Goal: Information Seeking & Learning: Learn about a topic

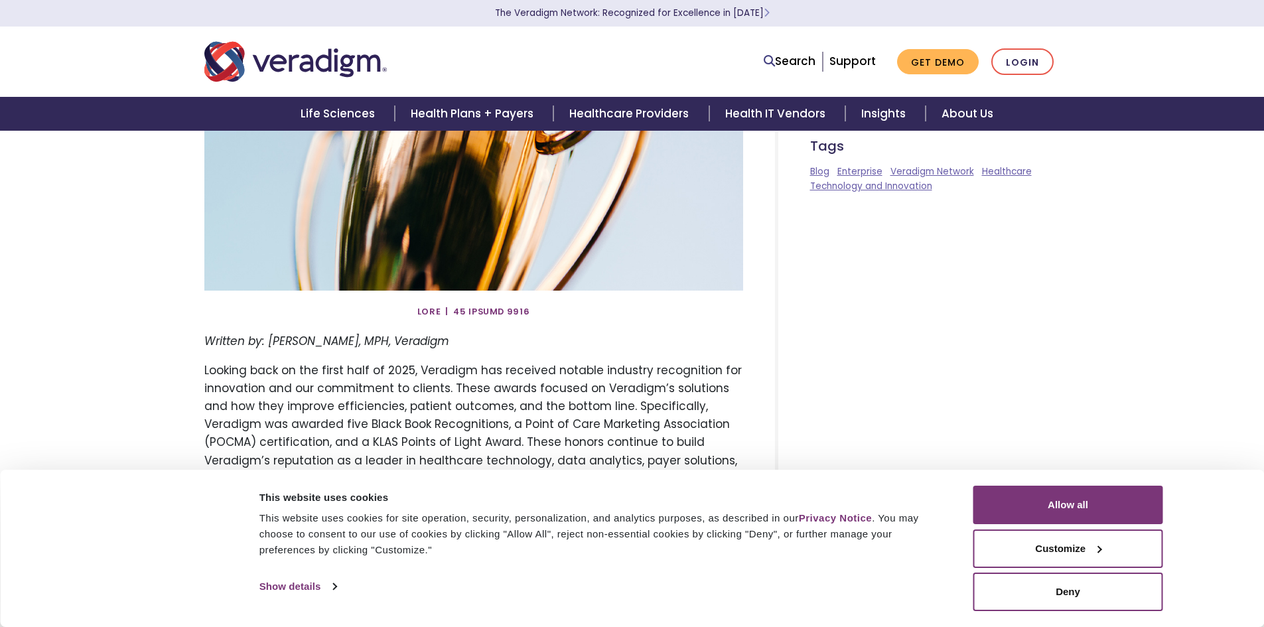
scroll to position [398, 0]
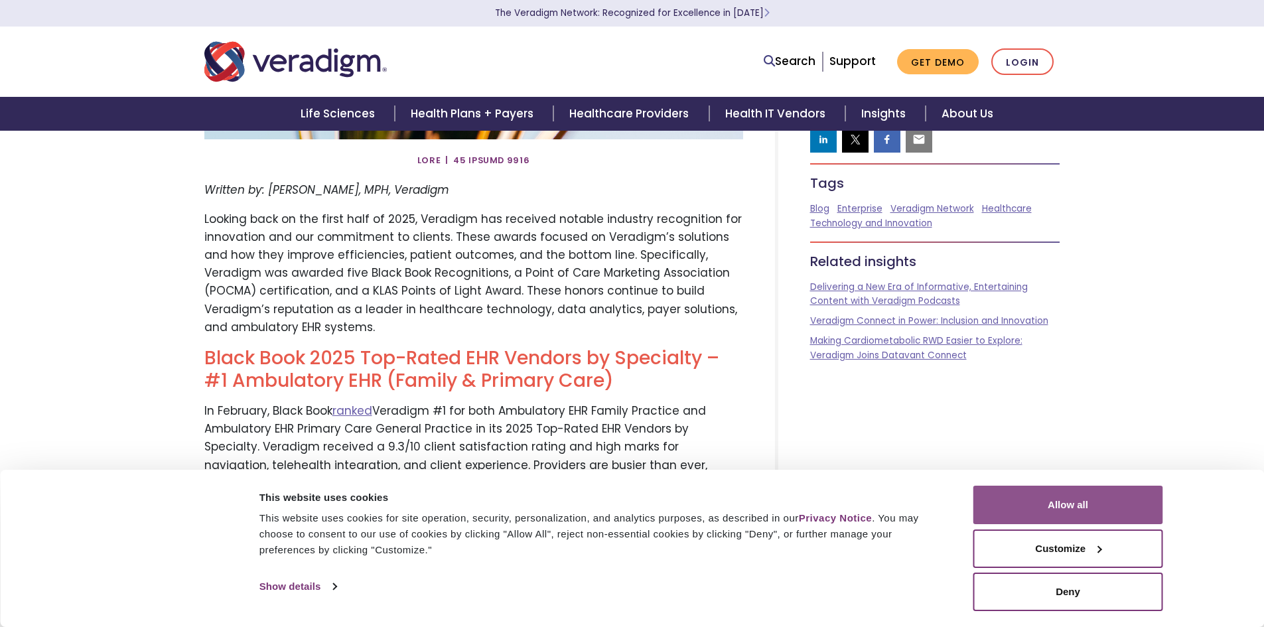
click at [1040, 511] on button "Allow all" at bounding box center [1068, 505] width 190 height 38
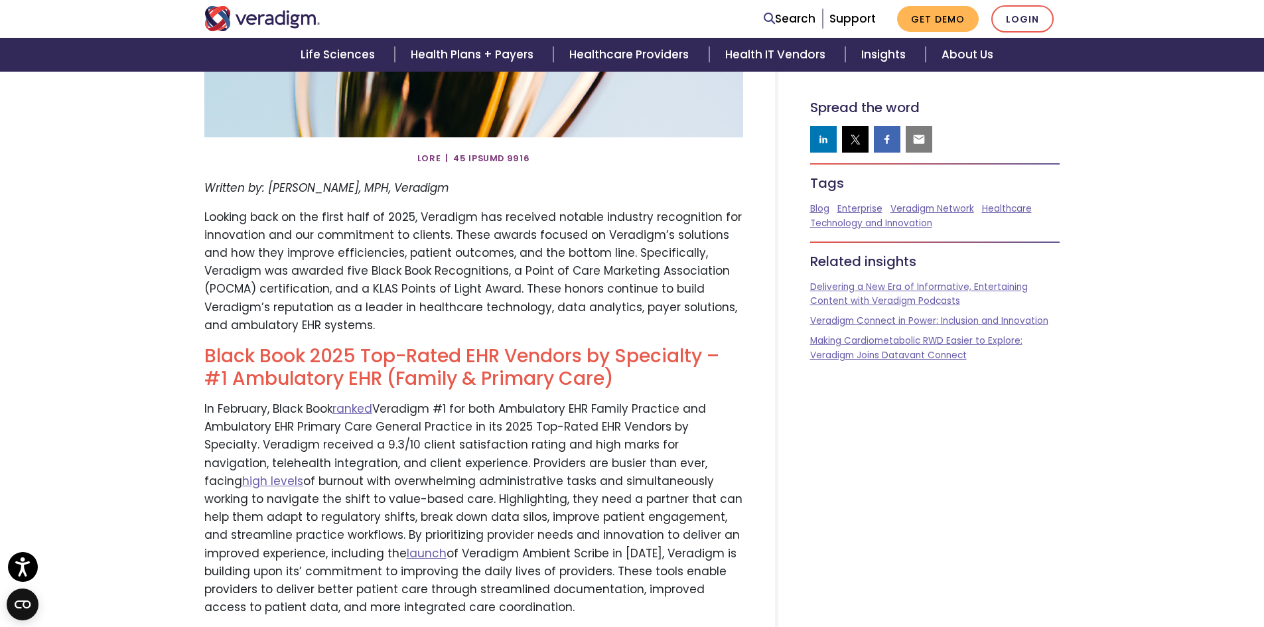
scroll to position [265, 0]
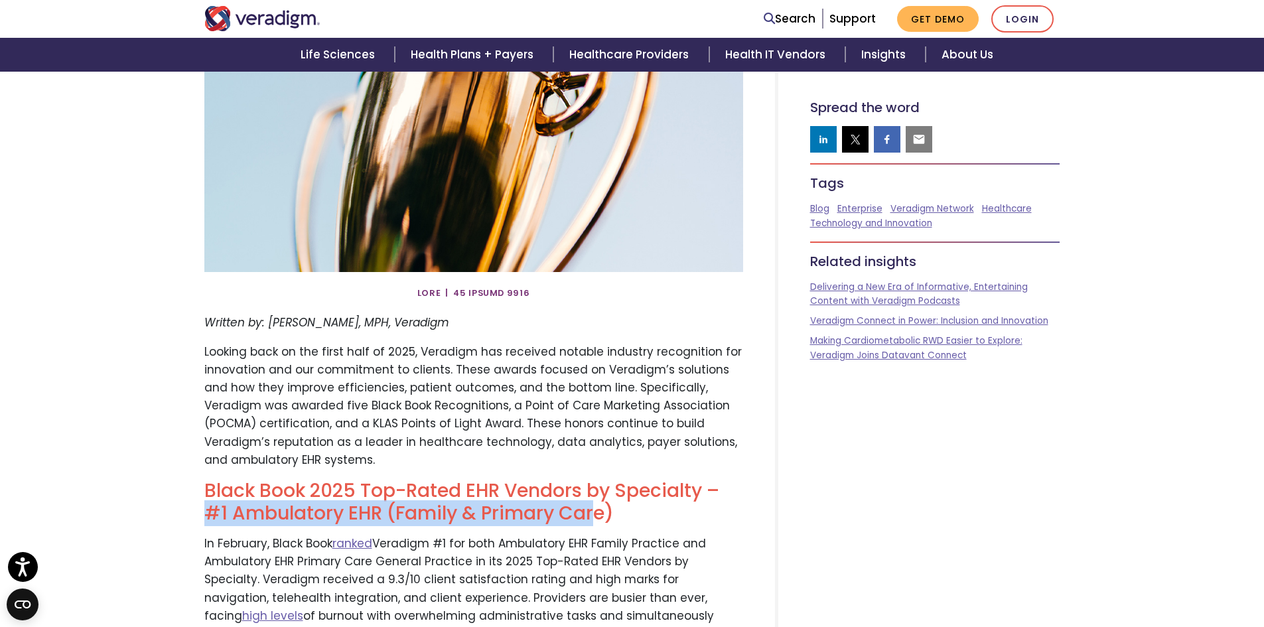
drag, startPoint x: 210, startPoint y: 516, endPoint x: 592, endPoint y: 513, distance: 382.1
click at [592, 513] on h2 "Black Book 2025 Top-Rated EHR Vendors by Specialty – #1 Ambulatory EHR (Family …" at bounding box center [473, 502] width 539 height 44
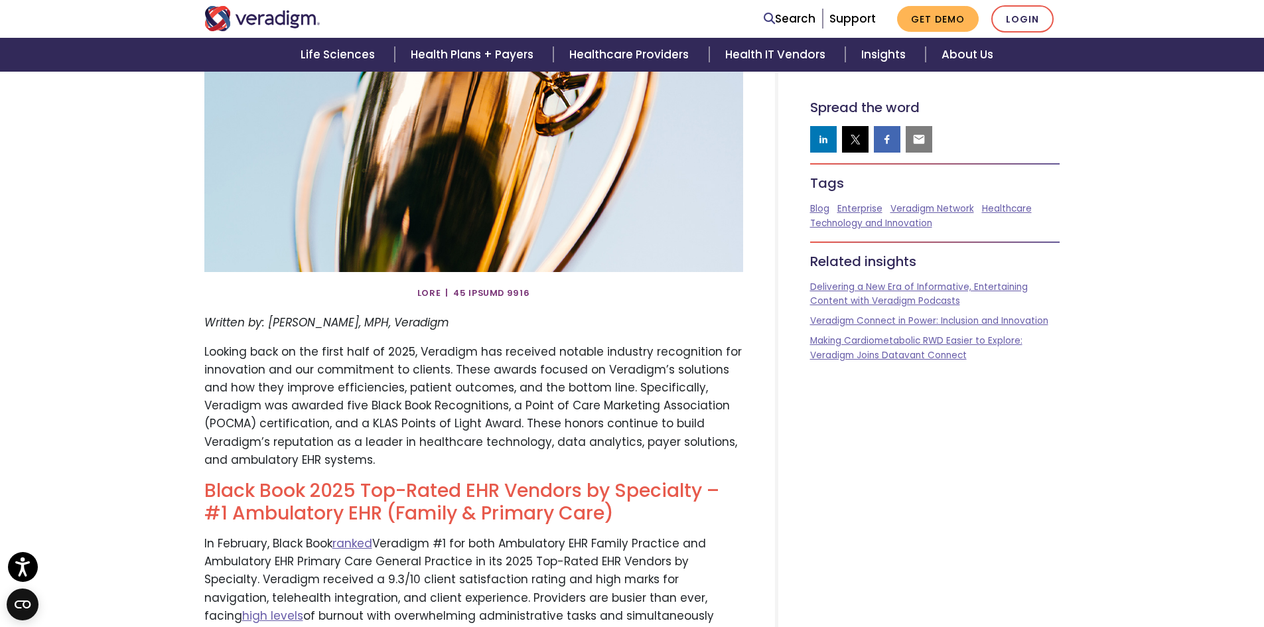
click at [645, 513] on h2 "Black Book 2025 Top-Rated EHR Vendors by Specialty – #1 Ambulatory EHR (Family …" at bounding box center [473, 502] width 539 height 44
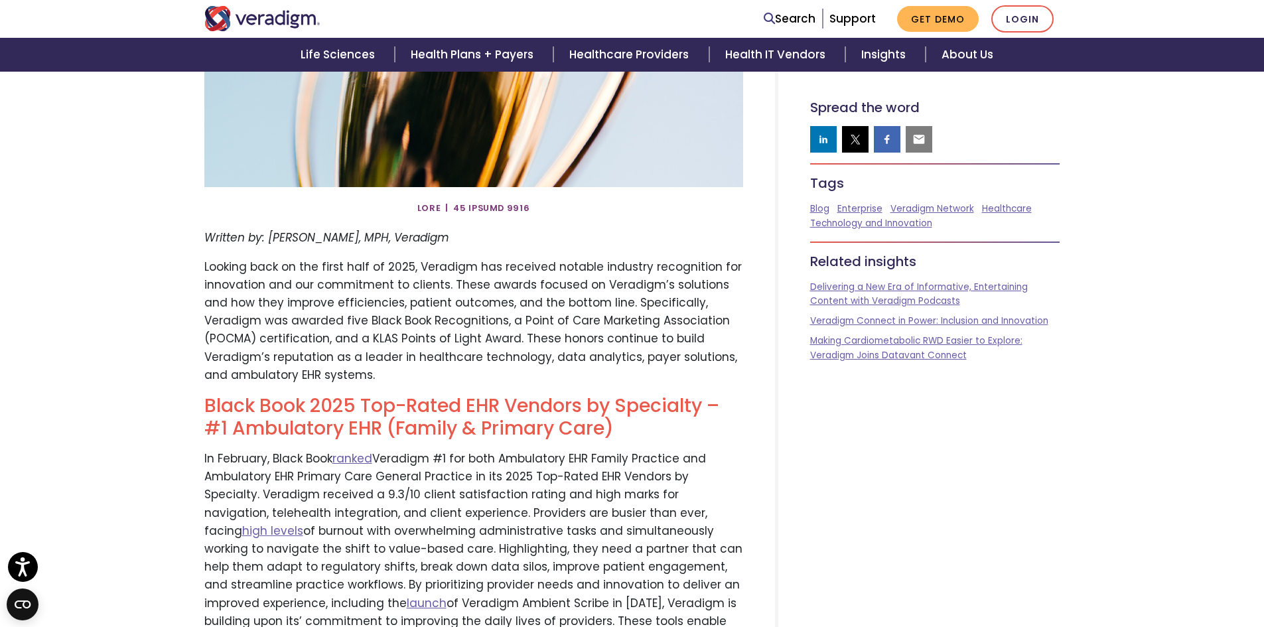
scroll to position [531, 0]
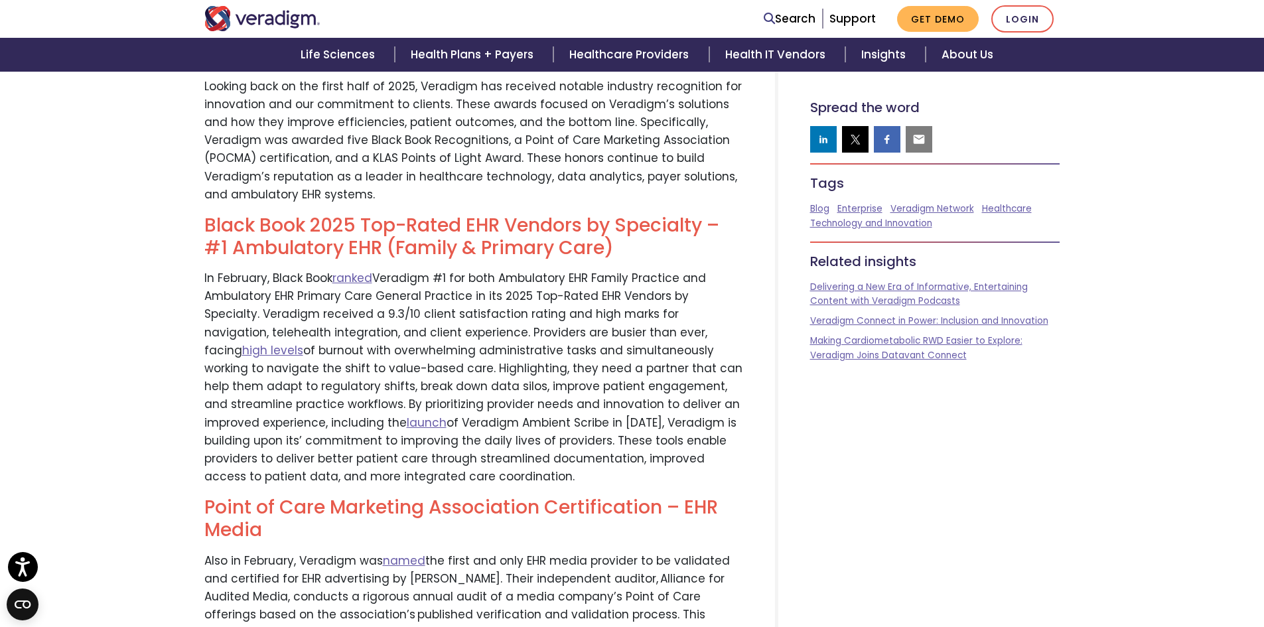
drag, startPoint x: 422, startPoint y: 479, endPoint x: 198, endPoint y: 285, distance: 296.2
copy p "In February, Black Book ranked Veradigm #1 for both Ambulatory EHR Family Pract…"
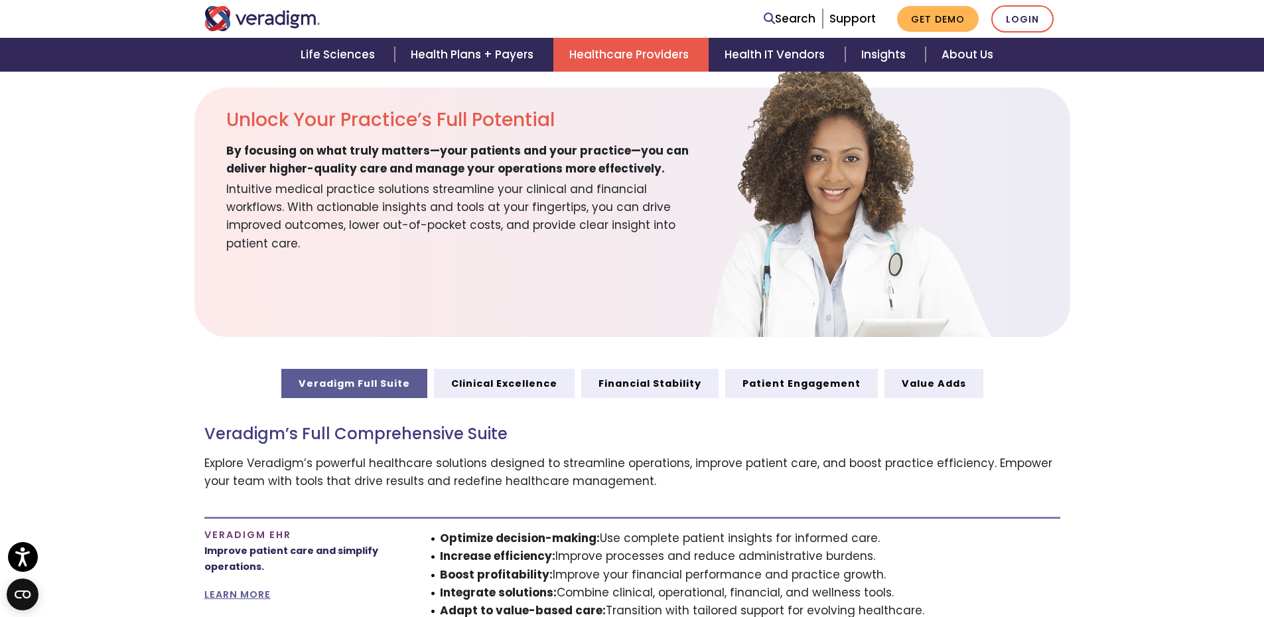
scroll to position [464, 0]
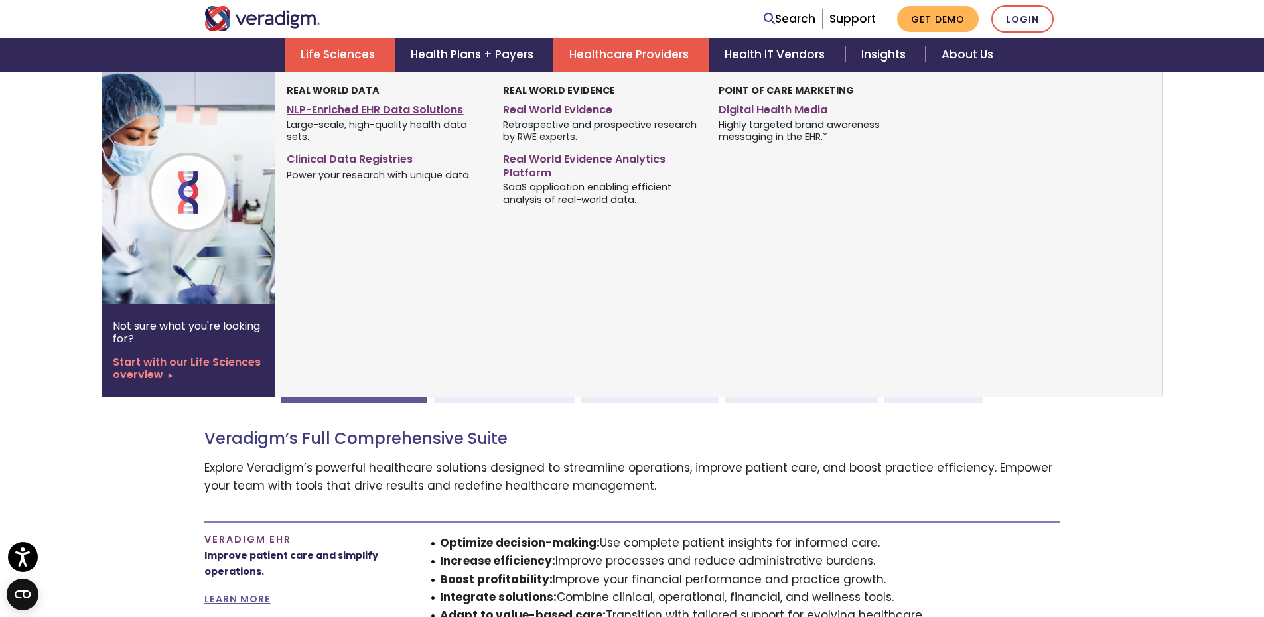
click at [350, 103] on link "NLP-Enriched EHR Data Solutions" at bounding box center [385, 107] width 196 height 19
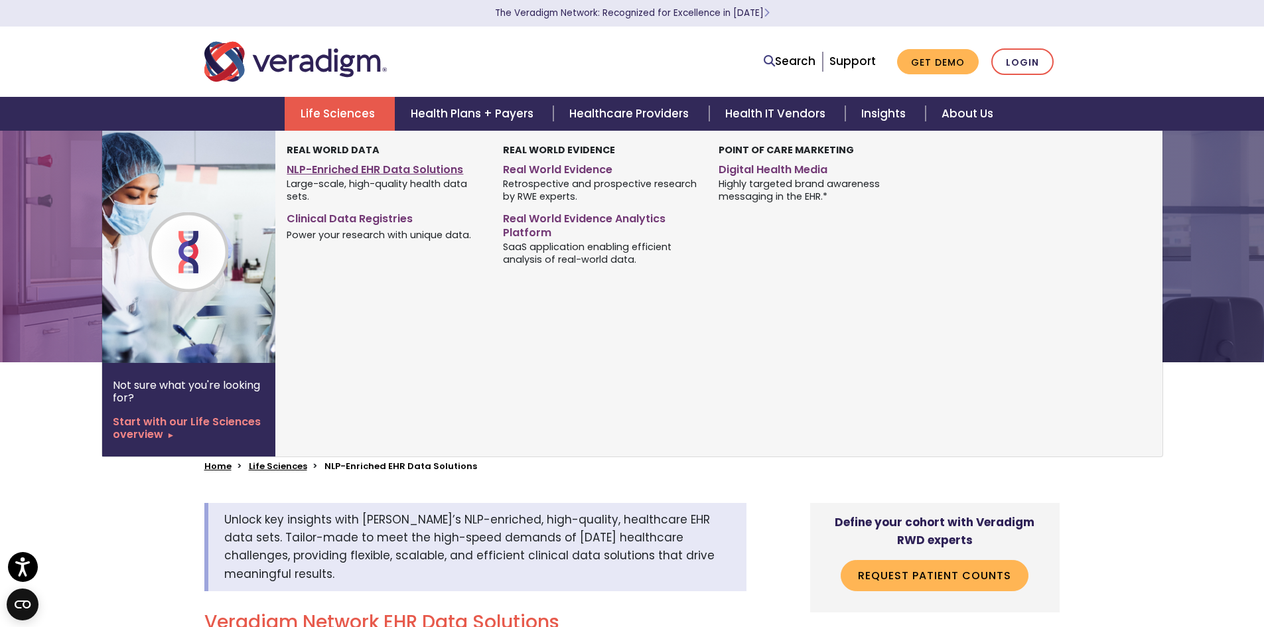
click at [347, 168] on link "NLP-Enriched EHR Data Solutions" at bounding box center [385, 167] width 196 height 19
